Goal: Transaction & Acquisition: Purchase product/service

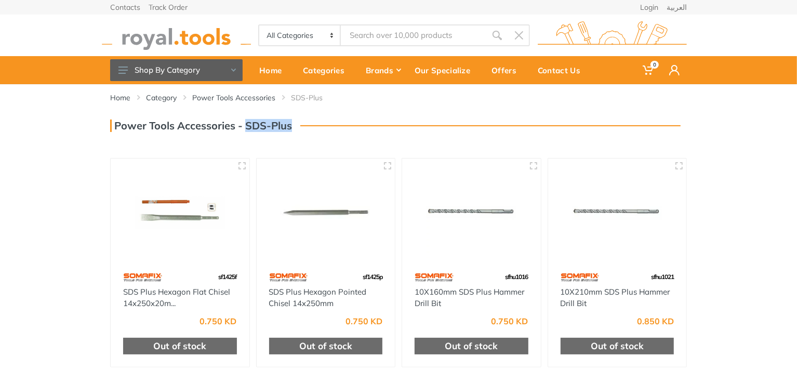
drag, startPoint x: 291, startPoint y: 126, endPoint x: 246, endPoint y: 125, distance: 45.2
click at [246, 125] on h3 "Power Tools Accessories - SDS-Plus" at bounding box center [201, 125] width 182 height 12
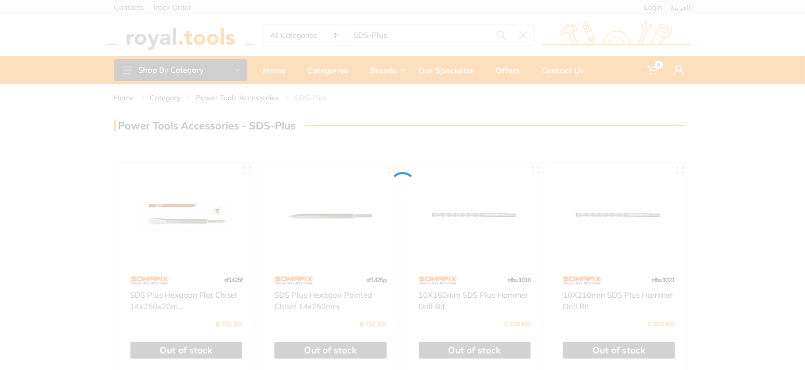
type input "SDS-Plus"
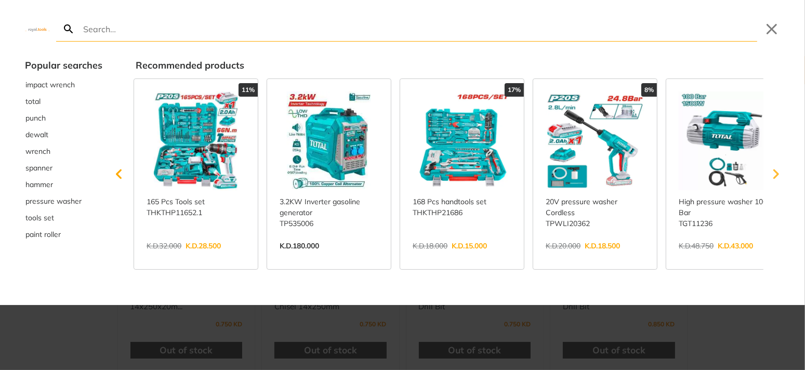
click at [776, 176] on icon "Scroll right" at bounding box center [776, 174] width 6 height 10
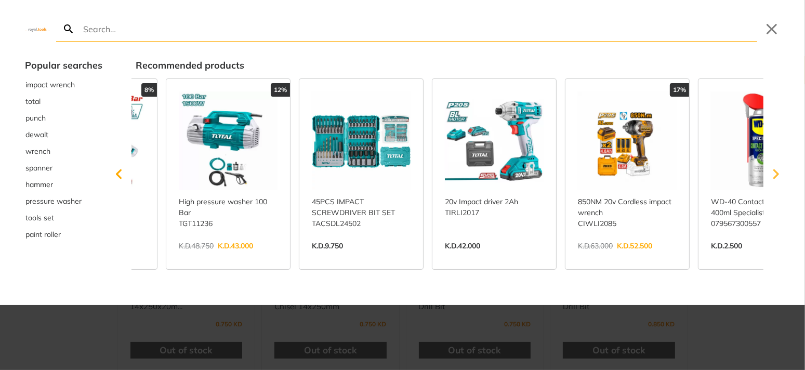
scroll to position [0, 530]
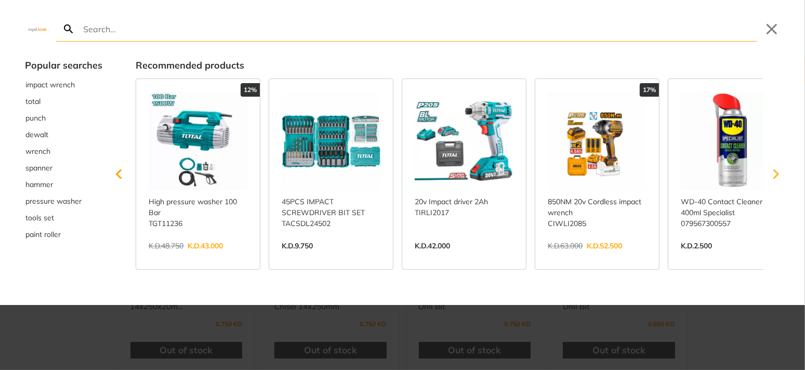
click at [775, 175] on icon "Scroll right" at bounding box center [775, 174] width 21 height 21
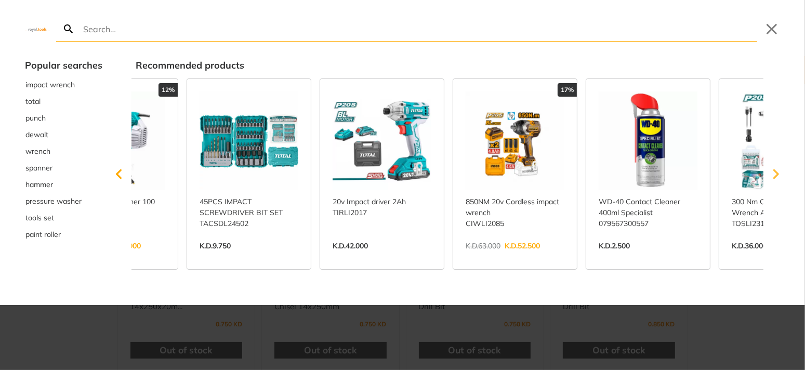
scroll to position [0, 695]
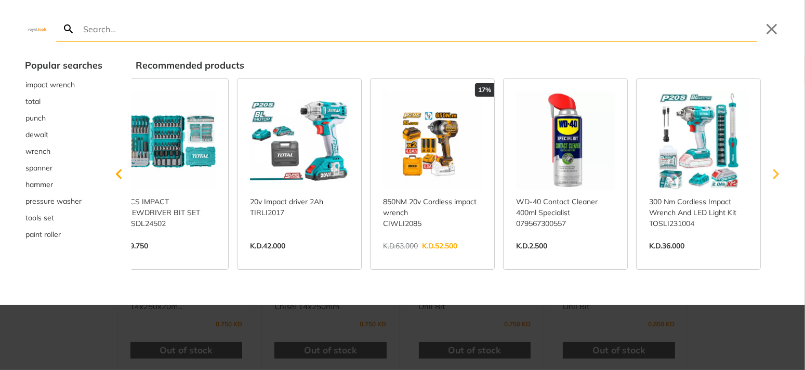
click at [775, 175] on icon "Scroll right" at bounding box center [775, 174] width 21 height 21
click at [775, 176] on icon "Scroll right" at bounding box center [776, 174] width 6 height 10
click at [43, 186] on span "hammer" at bounding box center [39, 184] width 28 height 11
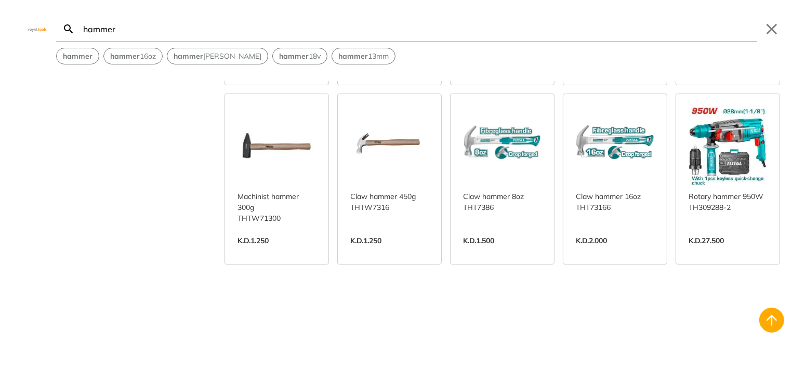
scroll to position [571, 0]
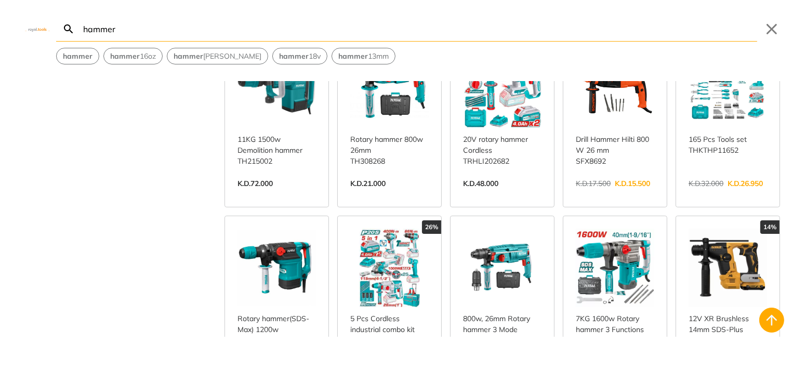
scroll to position [987, 0]
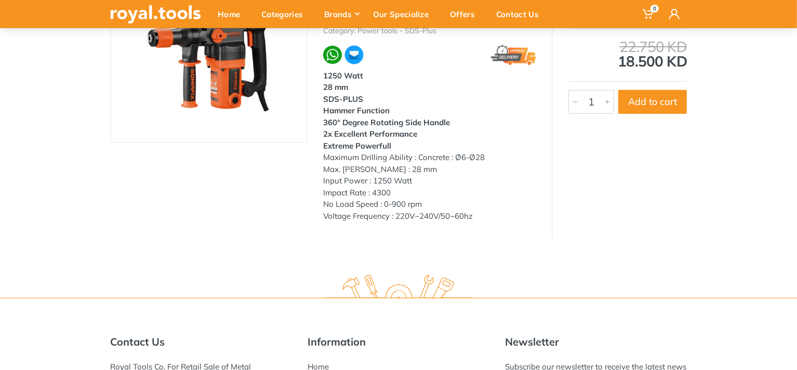
scroll to position [156, 0]
